Goal: Find contact information: Find contact information

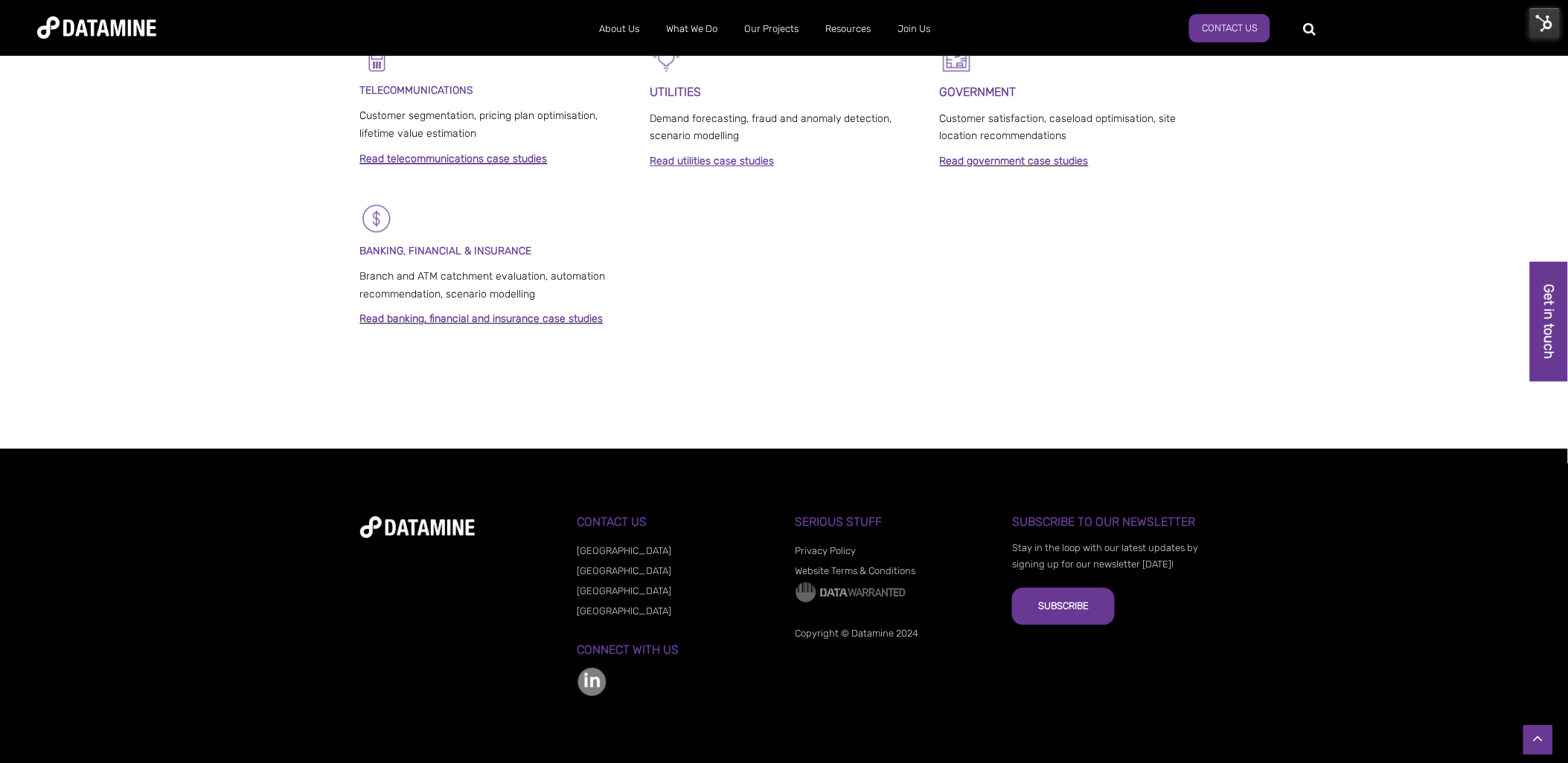
click at [601, 549] on link "[GEOGRAPHIC_DATA]" at bounding box center [625, 551] width 94 height 11
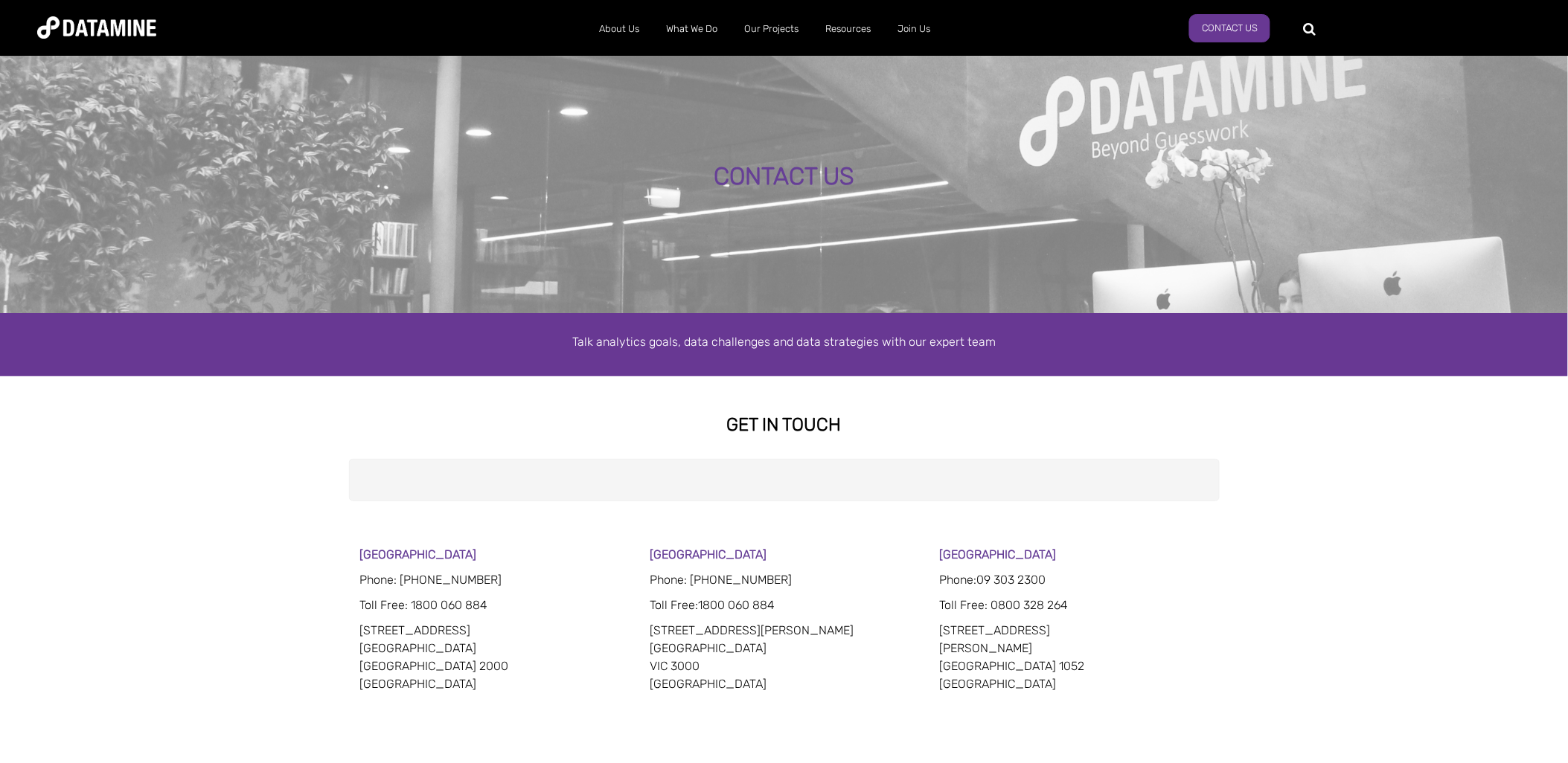
select select "**********"
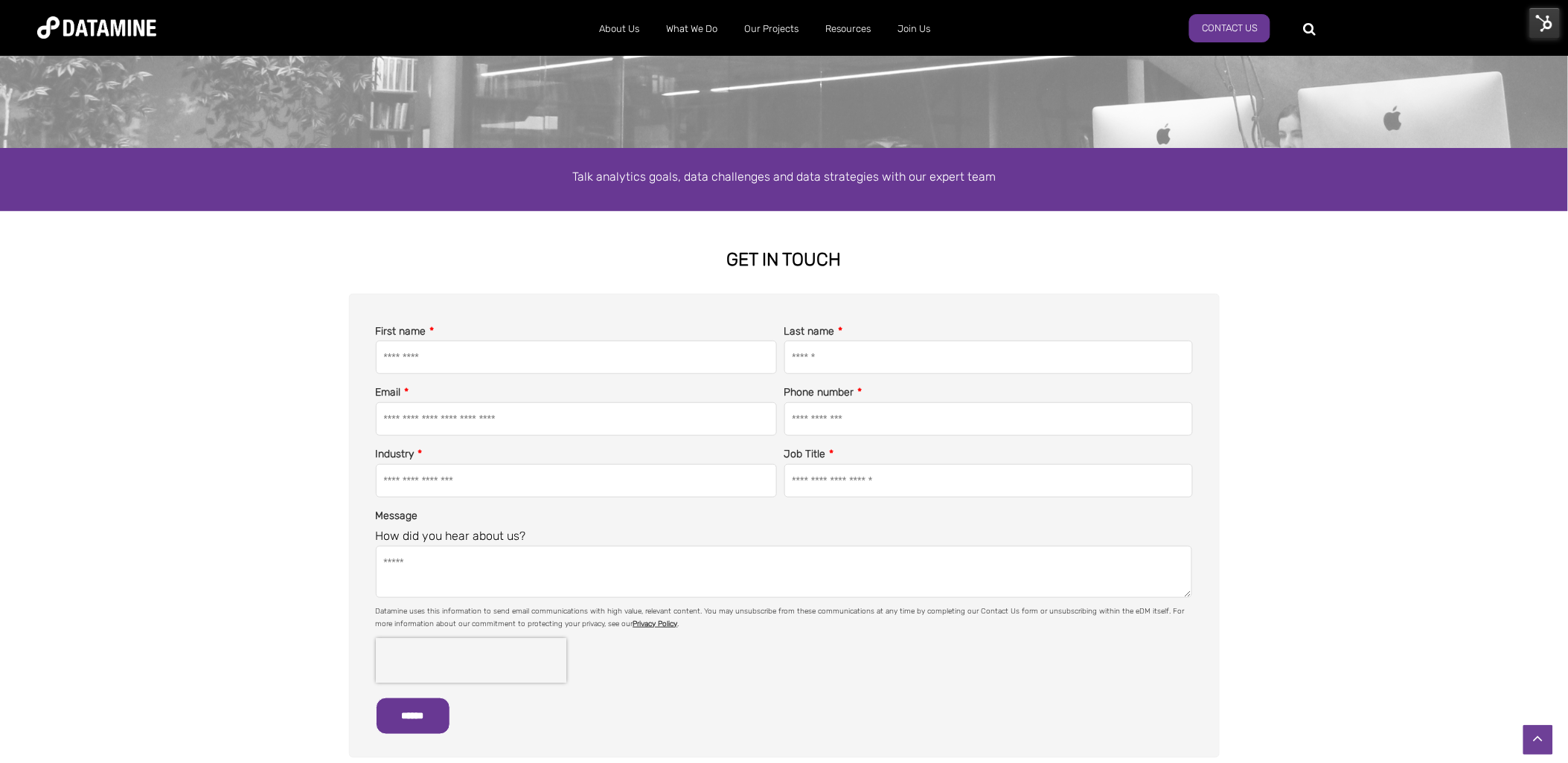
scroll to position [578, 0]
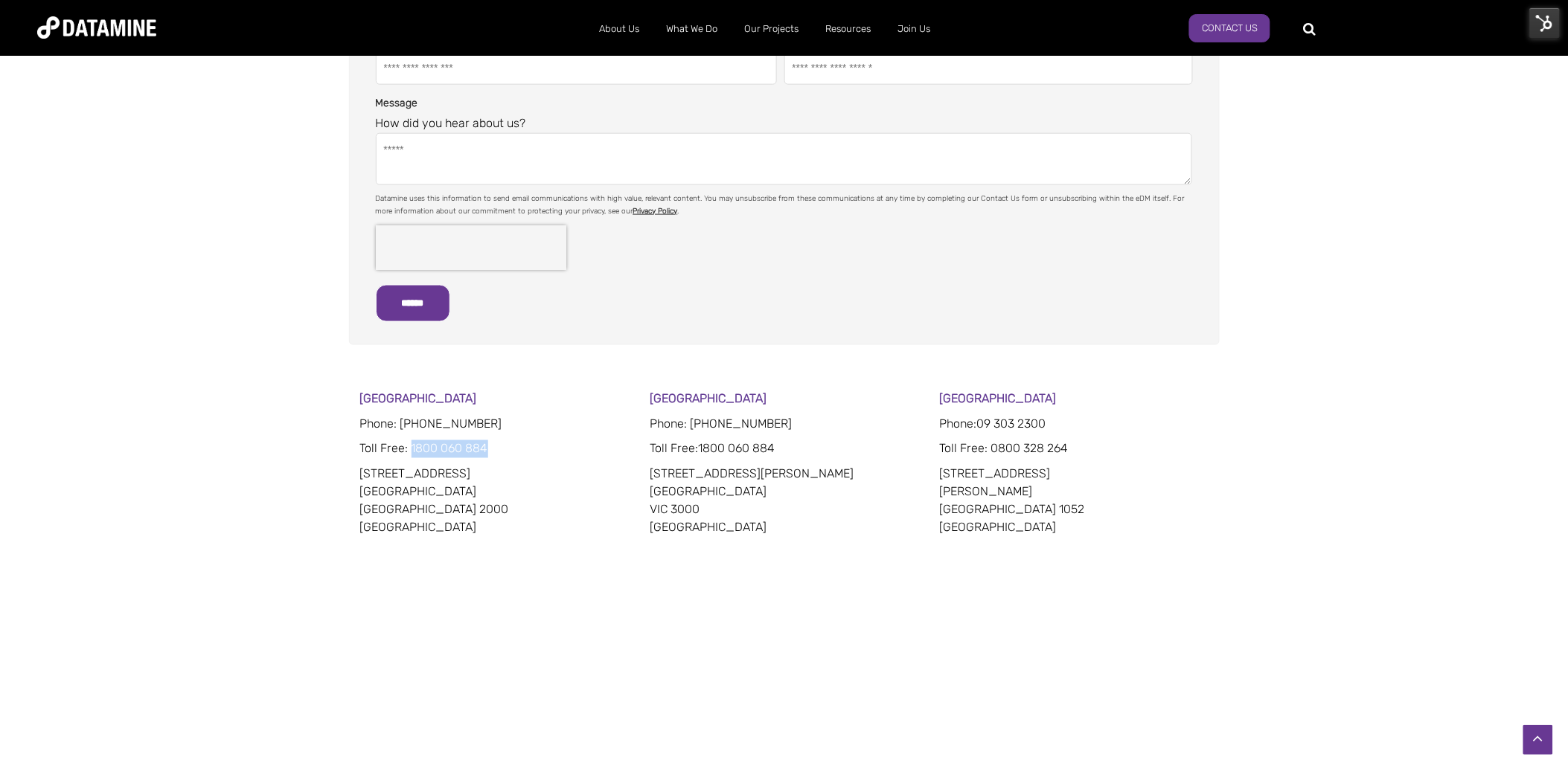
drag, startPoint x: 488, startPoint y: 447, endPoint x: 411, endPoint y: 449, distance: 77.0
click at [411, 449] on p "Toll Free : 1800 060 884" at bounding box center [494, 449] width 269 height 18
copy p "1800 060 884"
drag, startPoint x: 489, startPoint y: 422, endPoint x: 409, endPoint y: 425, distance: 80.1
click at [409, 425] on p "Phone: 02 8022 8332" at bounding box center [494, 423] width 269 height 18
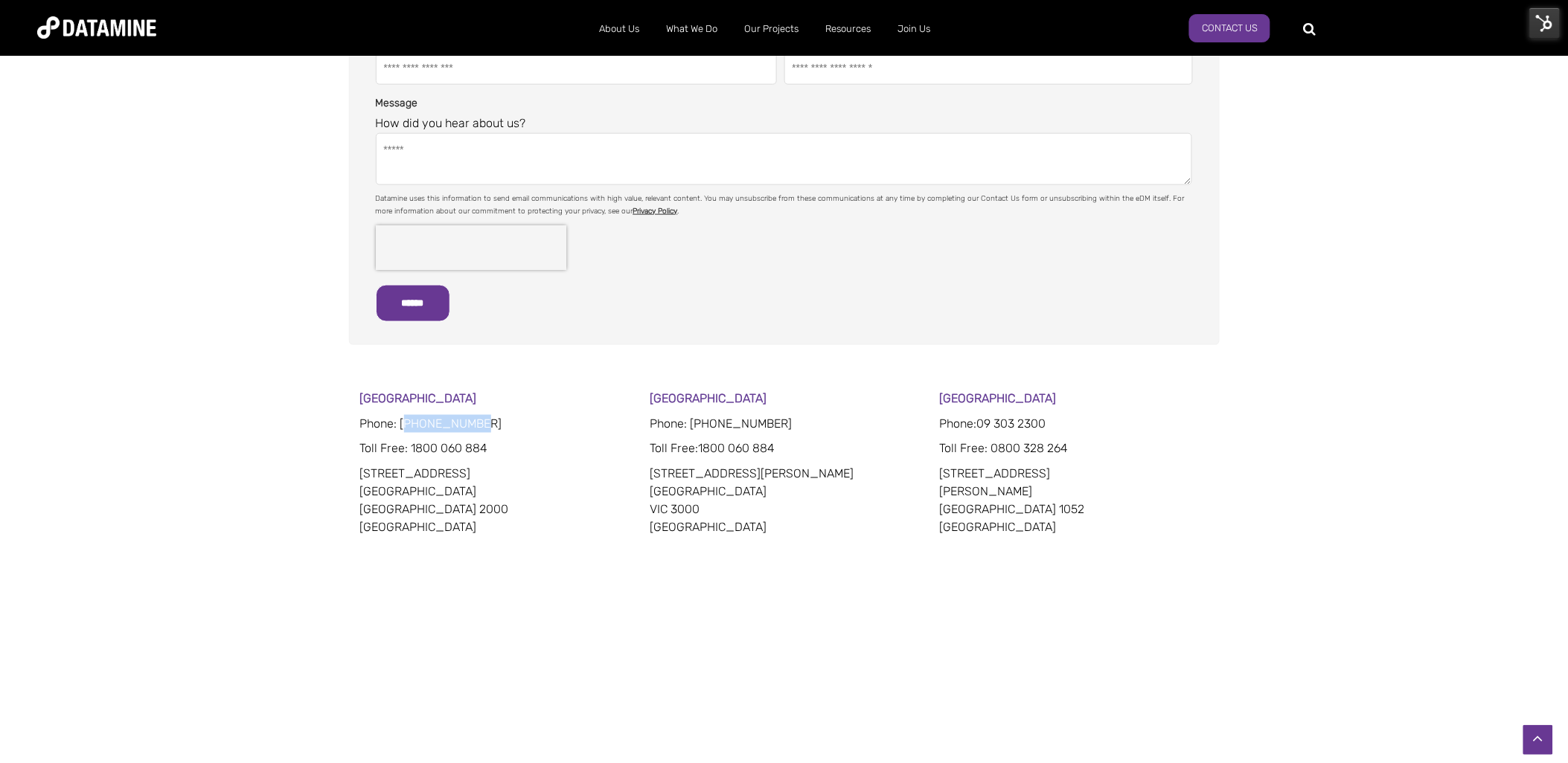
copy span "2 8022 8332"
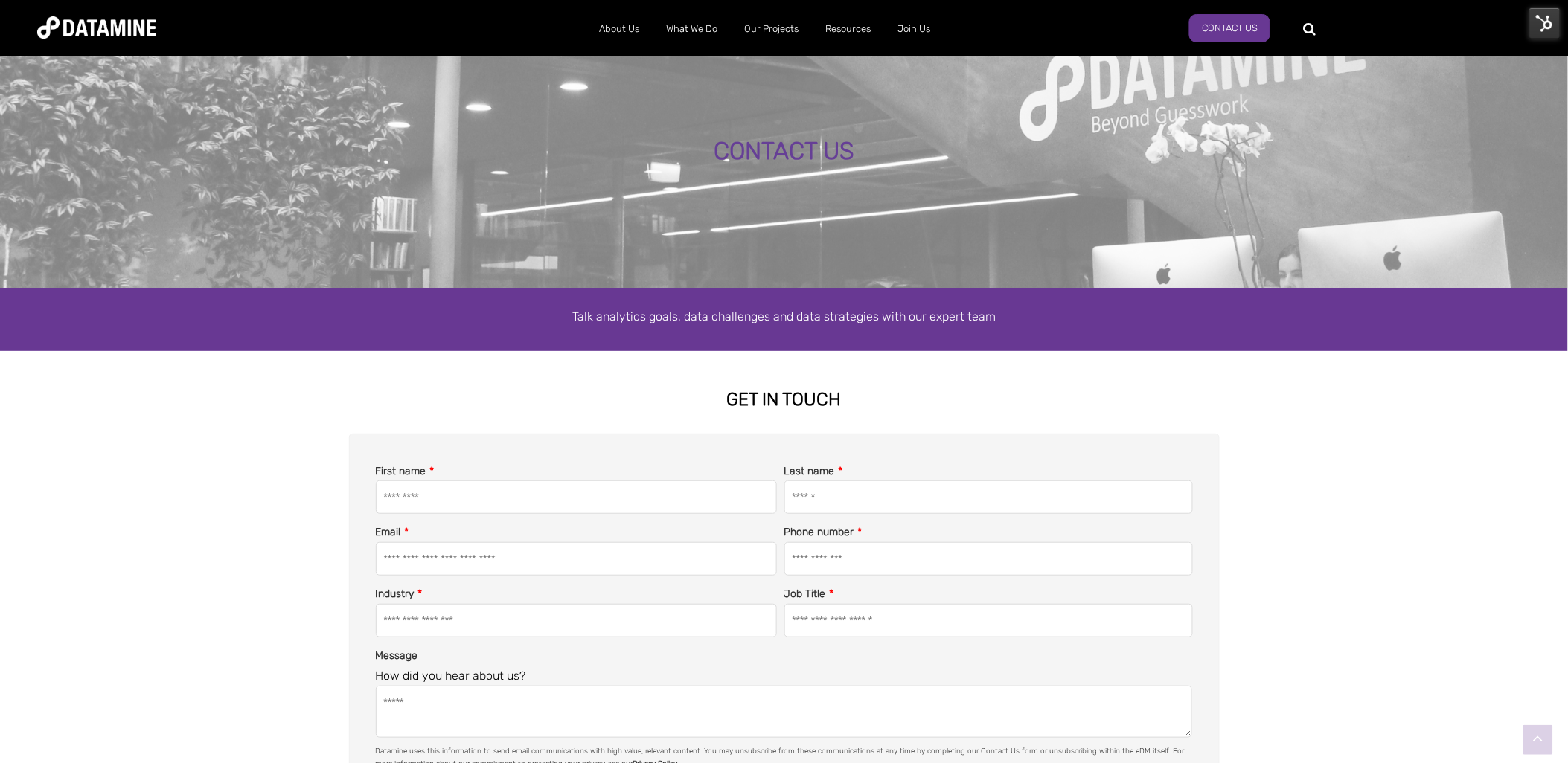
scroll to position [0, 0]
